Goal: Task Accomplishment & Management: Complete application form

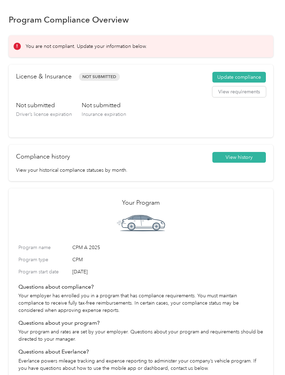
click at [243, 75] on button "Update compliance" at bounding box center [238, 77] width 53 height 11
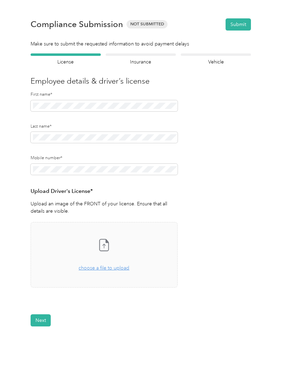
click at [55, 180] on div "Mobile number*" at bounding box center [104, 171] width 147 height 32
click at [234, 207] on form "Employee details & driver’s license License Insurance declaration Insurance Veh…" at bounding box center [141, 189] width 220 height 273
click at [109, 271] on div "Drag and drop your file here, or choose a file to upload" at bounding box center [103, 264] width 51 height 15
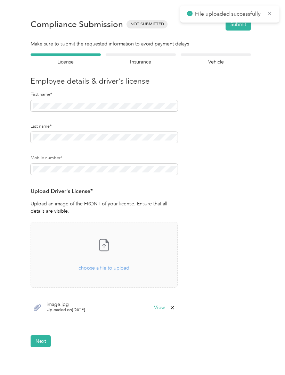
click at [47, 343] on button "Next" at bounding box center [41, 341] width 20 height 12
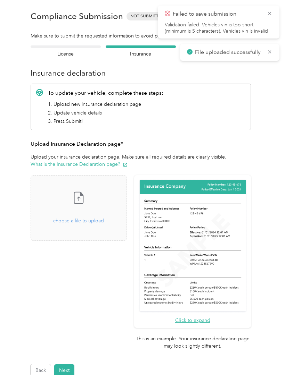
scroll to position [9, 0]
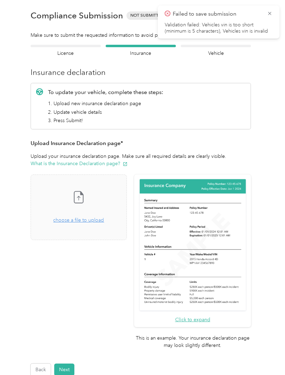
click at [269, 14] on icon at bounding box center [269, 13] width 3 height 3
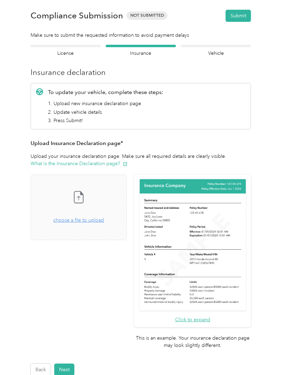
click at [96, 225] on div "Take a photo or choose a photo from your library Drag and drop your file here, …" at bounding box center [78, 208] width 84 height 54
click at [99, 224] on div "Take a photo or choose a photo from your library Drag and drop your file here, …" at bounding box center [78, 208] width 84 height 54
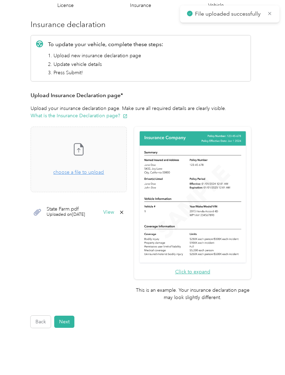
scroll to position [56, 0]
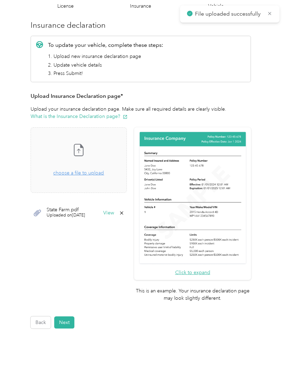
click at [65, 317] on button "Next" at bounding box center [64, 323] width 20 height 12
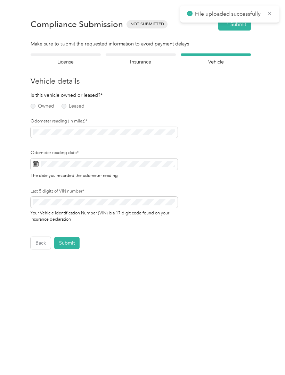
scroll to position [0, 0]
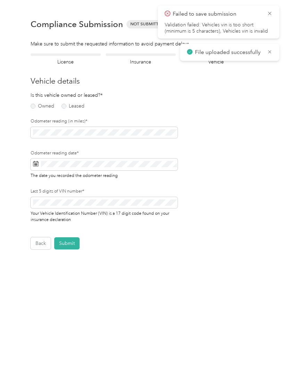
click at [265, 16] on span "Failed to save submission" at bounding box center [219, 14] width 108 height 9
click at [36, 107] on label "Owned" at bounding box center [43, 106] width 24 height 5
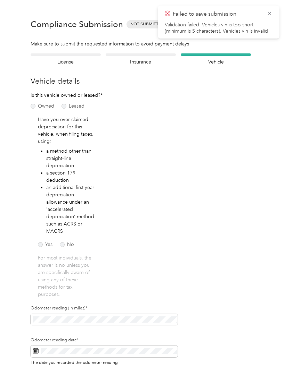
click at [78, 108] on label "Leased" at bounding box center [72, 106] width 23 height 5
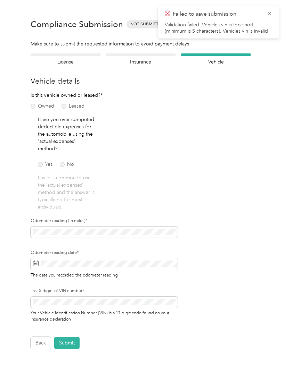
click at [40, 108] on label "Owned" at bounding box center [43, 106] width 24 height 5
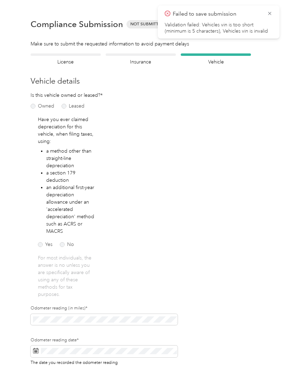
click at [71, 246] on label "No" at bounding box center [67, 244] width 14 height 5
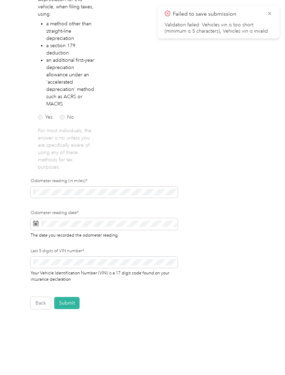
scroll to position [127, 0]
click at [88, 200] on div "Odometer reading (in miles)*" at bounding box center [104, 194] width 147 height 32
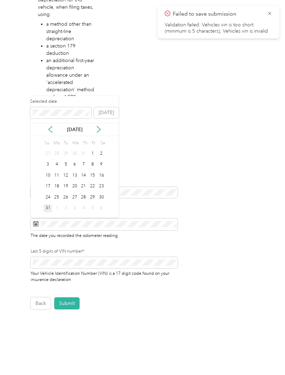
click at [47, 210] on div "31" at bounding box center [47, 208] width 9 height 9
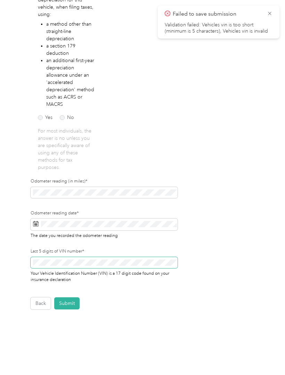
scroll to position [33, 0]
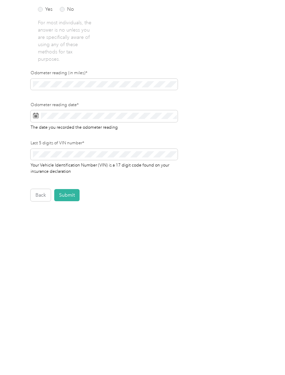
click at [73, 297] on button "Submit" at bounding box center [66, 303] width 25 height 12
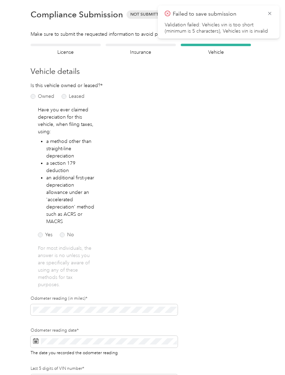
scroll to position [0, 0]
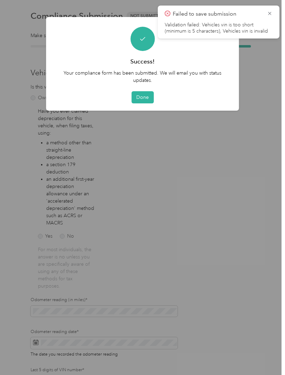
click at [149, 93] on button "Done" at bounding box center [142, 97] width 22 height 12
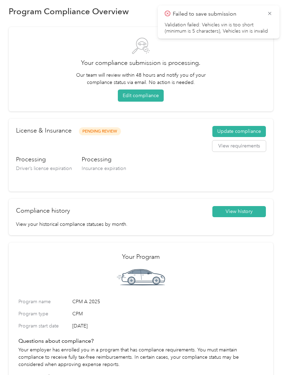
click at [270, 14] on icon at bounding box center [269, 13] width 3 height 3
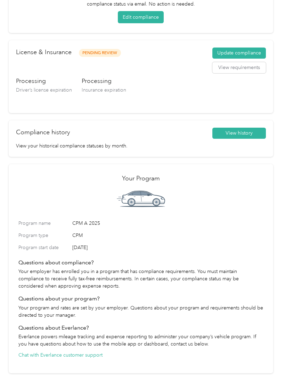
scroll to position [88, 0]
